Goal: Use online tool/utility

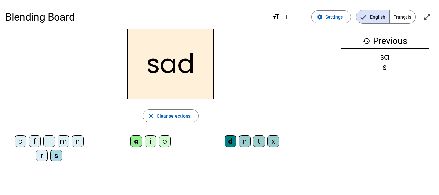
click at [259, 143] on div "t" at bounding box center [259, 141] width 12 height 12
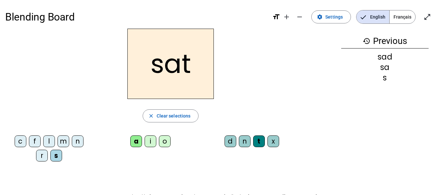
click at [150, 143] on div "i" at bounding box center [151, 141] width 12 height 12
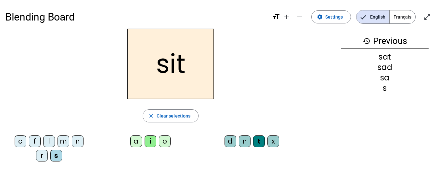
click at [49, 138] on div "l" at bounding box center [49, 141] width 12 height 12
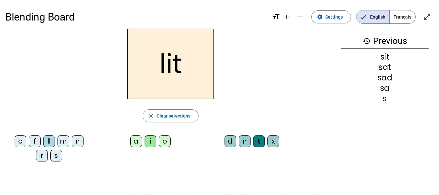
click at [166, 141] on div "o" at bounding box center [165, 141] width 12 height 12
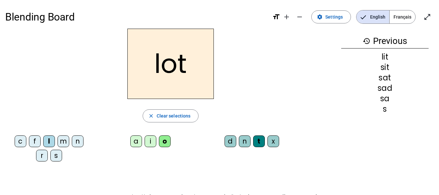
click at [78, 140] on div "n" at bounding box center [78, 141] width 12 height 12
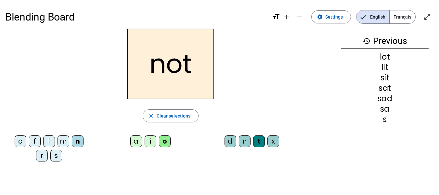
click at [229, 141] on div "d" at bounding box center [231, 141] width 12 height 12
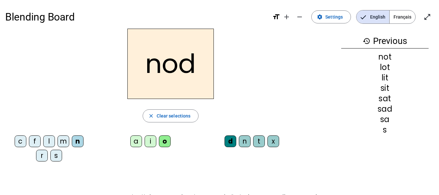
click at [43, 157] on div "r" at bounding box center [42, 156] width 12 height 12
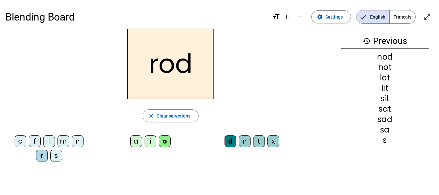
click at [150, 143] on div "i" at bounding box center [151, 141] width 12 height 12
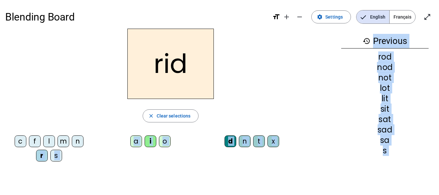
scroll to position [33, 0]
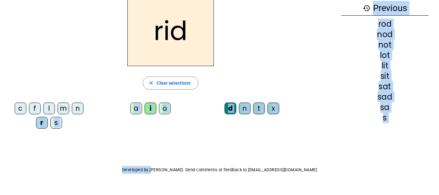
drag, startPoint x: 140, startPoint y: 182, endPoint x: 164, endPoint y: 194, distance: 26.5
click at [164, 194] on div "Blending Board format_size add remove settings Settings English Français open_i…" at bounding box center [219, 87] width 439 height 241
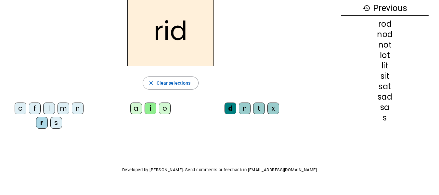
click at [66, 110] on div "m" at bounding box center [64, 108] width 12 height 12
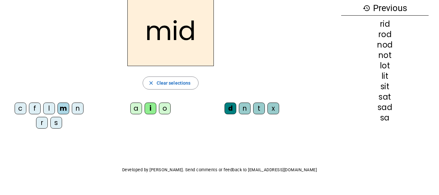
drag, startPoint x: 272, startPoint y: 101, endPoint x: 276, endPoint y: 101, distance: 3.9
click at [273, 101] on div "d n t x" at bounding box center [253, 110] width 90 height 20
click at [272, 108] on div "x" at bounding box center [274, 108] width 12 height 12
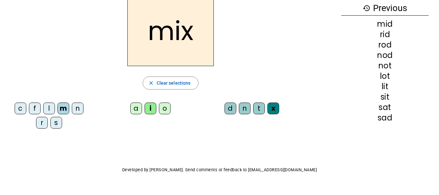
click at [33, 104] on div "f" at bounding box center [35, 108] width 12 height 12
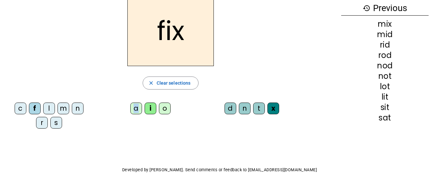
click at [137, 103] on div "a" at bounding box center [136, 108] width 12 height 12
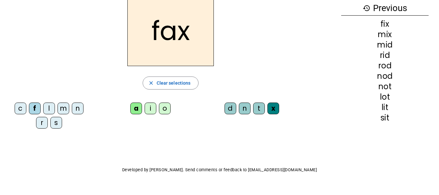
click at [247, 102] on div "d n t x" at bounding box center [253, 110] width 90 height 20
drag, startPoint x: 246, startPoint y: 103, endPoint x: 242, endPoint y: 108, distance: 6.4
click at [244, 105] on div "n" at bounding box center [245, 108] width 12 height 12
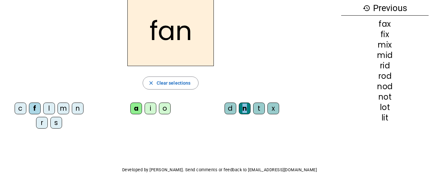
click at [242, 109] on div "n" at bounding box center [245, 108] width 12 height 12
drag, startPoint x: 63, startPoint y: 106, endPoint x: 72, endPoint y: 101, distance: 10.3
click at [72, 101] on div "c f l m n r s" at bounding box center [50, 117] width 90 height 34
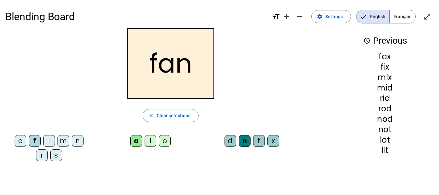
scroll to position [0, 0]
click at [118, 53] on div "fan" at bounding box center [170, 64] width 331 height 70
